Goal: Information Seeking & Learning: Learn about a topic

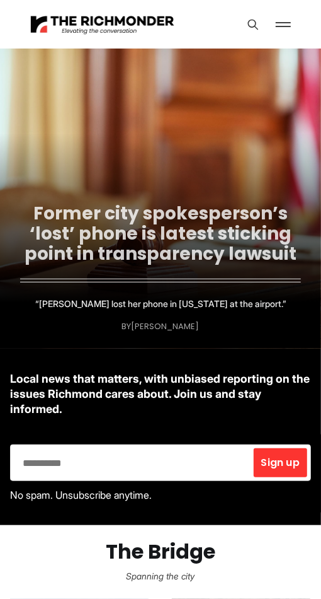
click at [175, 246] on link "Former city spokesperson’s ‘lost’ phone is latest sticking point in transparenc…" at bounding box center [161, 233] width 272 height 65
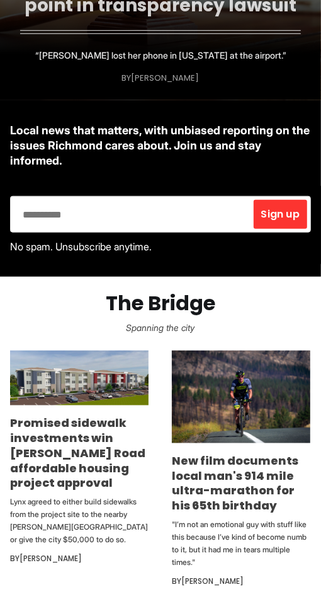
scroll to position [259, 0]
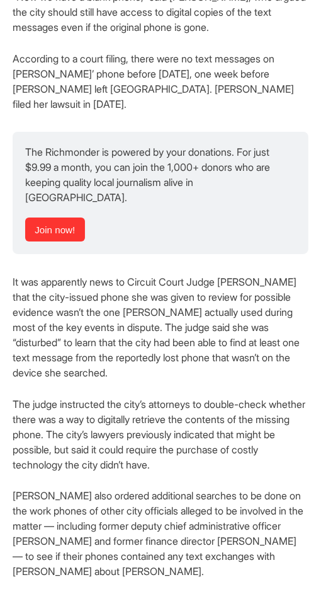
scroll to position [1399, 0]
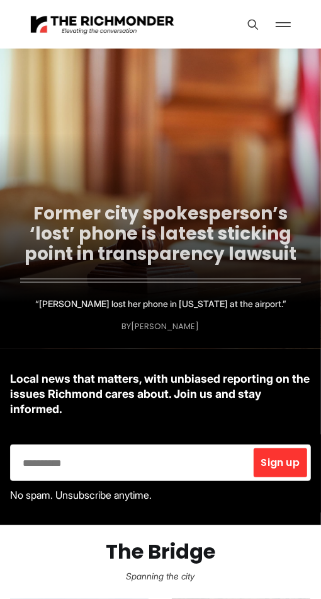
click at [206, 233] on link "Former city spokesperson’s ‘lost’ phone is latest sticking point in transparenc…" at bounding box center [161, 233] width 272 height 65
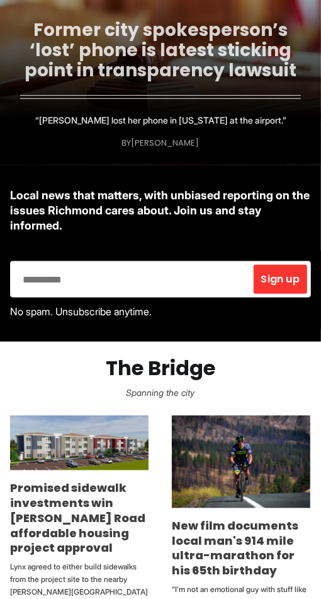
scroll to position [184, 0]
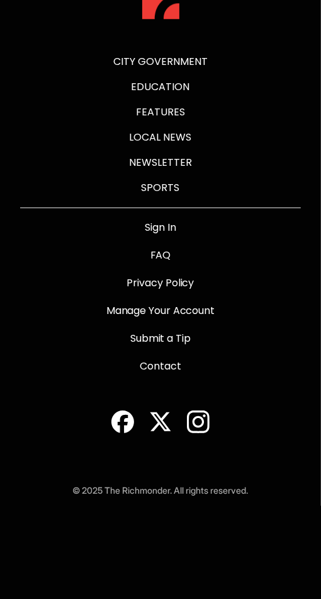
scroll to position [8154, 0]
